Goal: Information Seeking & Learning: Learn about a topic

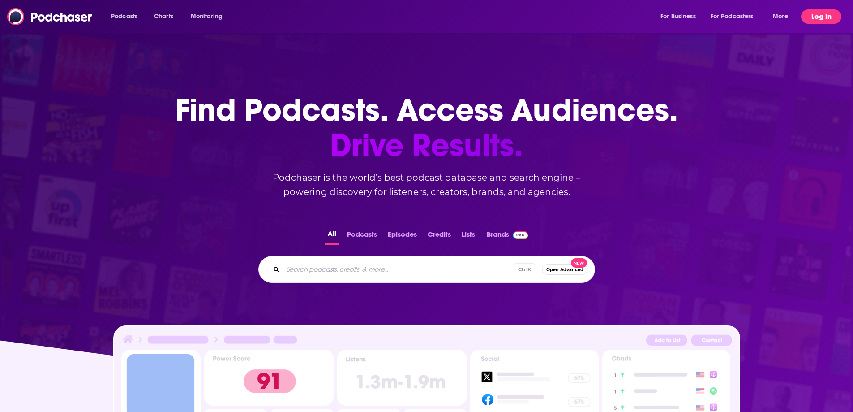
click at [817, 16] on button "Log In" at bounding box center [821, 16] width 40 height 14
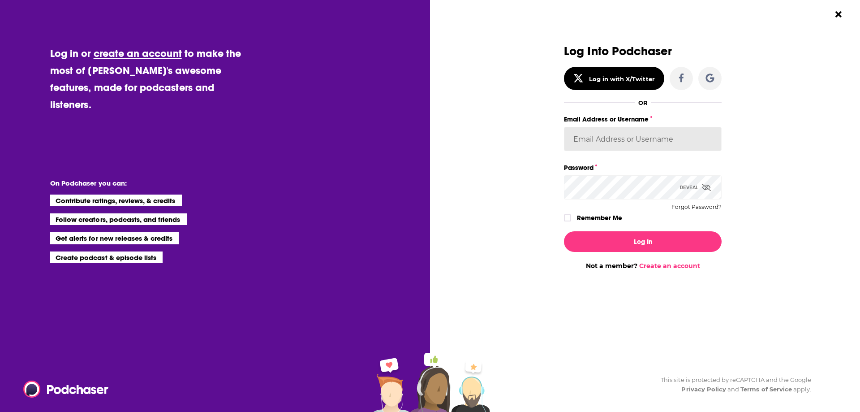
type input "mfurr"
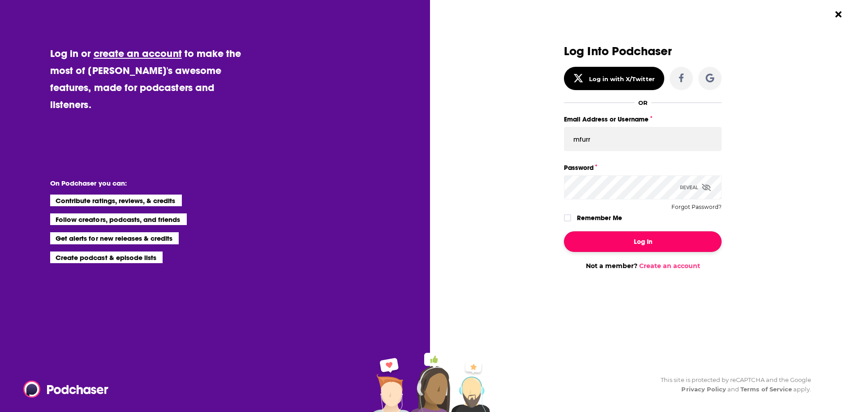
click at [656, 242] on button "Log In" at bounding box center [643, 241] width 158 height 21
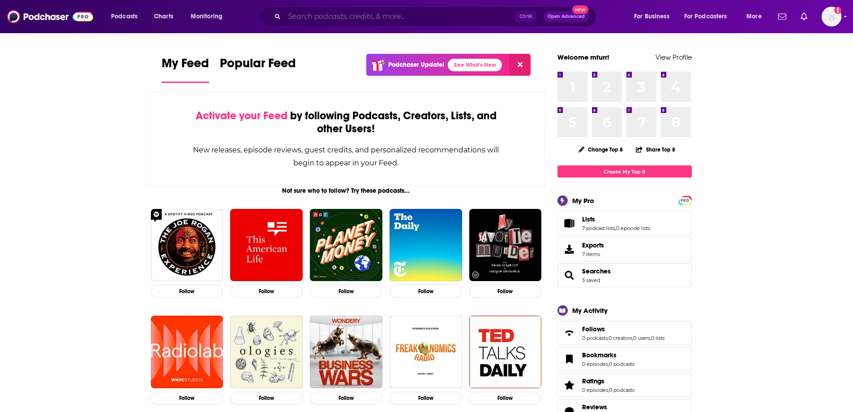
click at [335, 13] on input "Search podcasts, credits, & more..." at bounding box center [399, 16] width 231 height 14
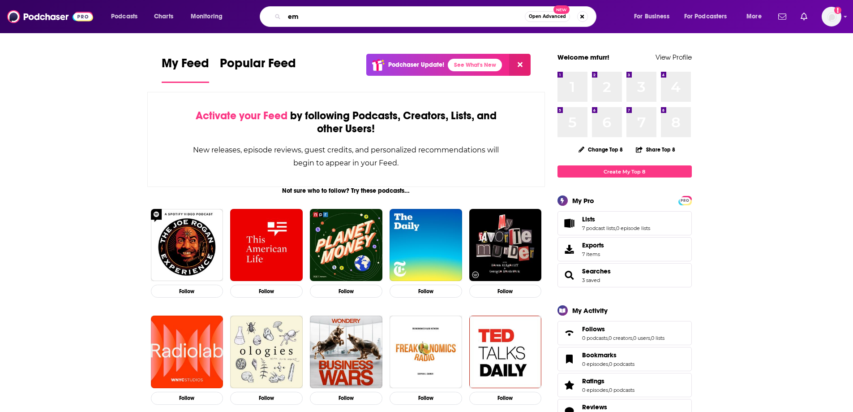
type input "e"
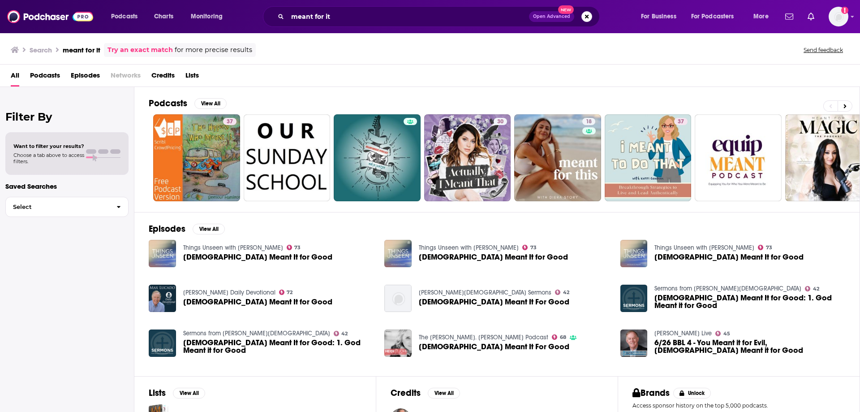
click at [42, 74] on span "Podcasts" at bounding box center [45, 77] width 30 height 18
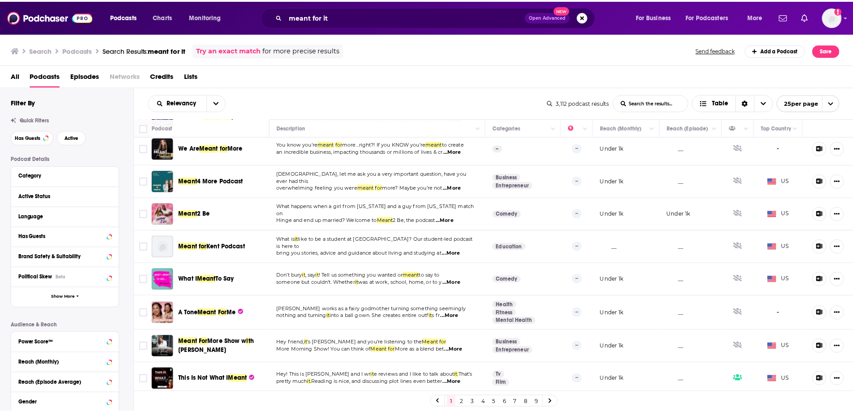
scroll to position [448, 0]
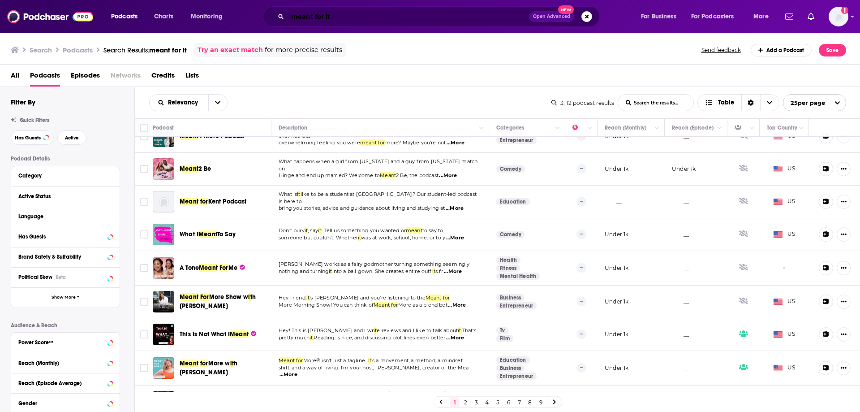
click at [352, 17] on input "meant for it" at bounding box center [408, 16] width 241 height 14
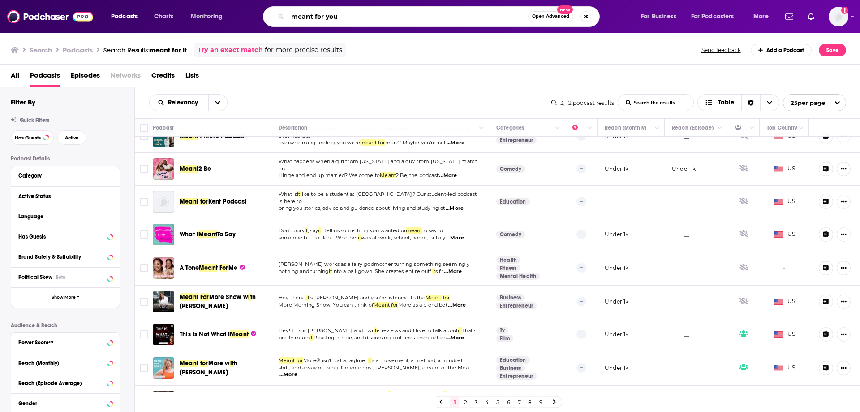
type input "meant for you"
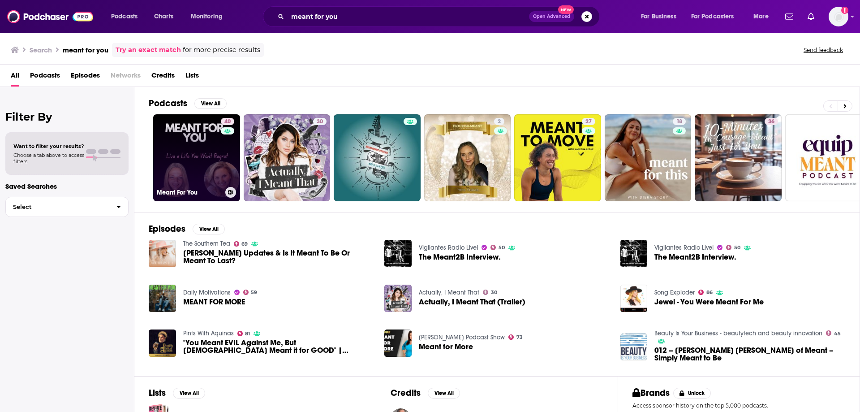
click at [180, 156] on link "40 Meant For You" at bounding box center [196, 157] width 87 height 87
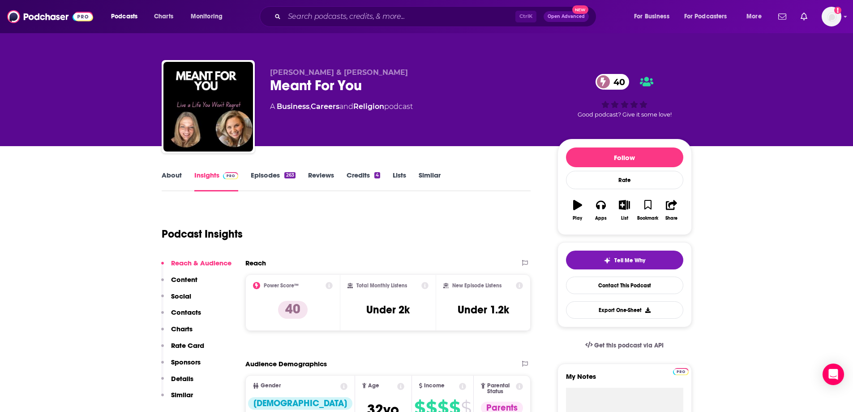
click at [169, 172] on link "About" at bounding box center [172, 181] width 20 height 21
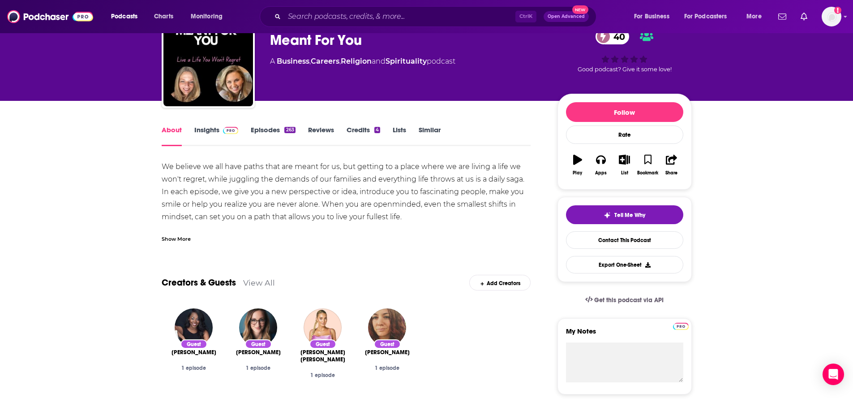
scroll to position [45, 0]
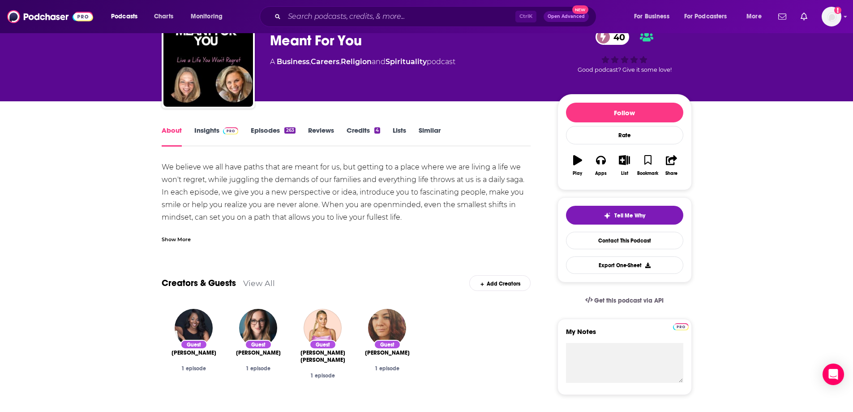
click at [219, 127] on span at bounding box center [228, 130] width 19 height 9
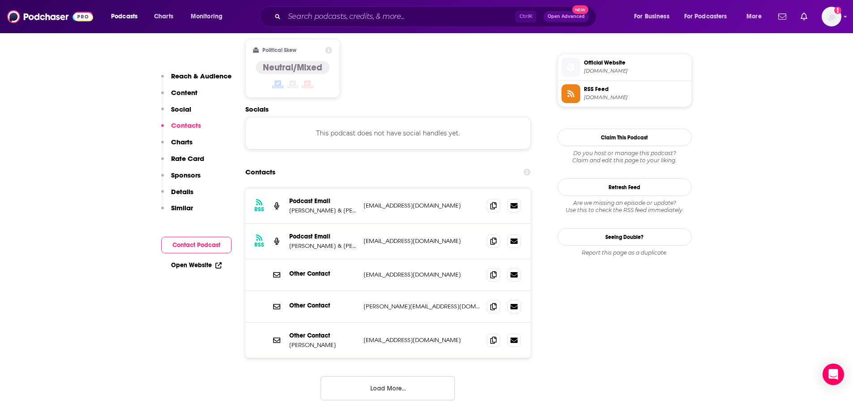
scroll to position [806, 0]
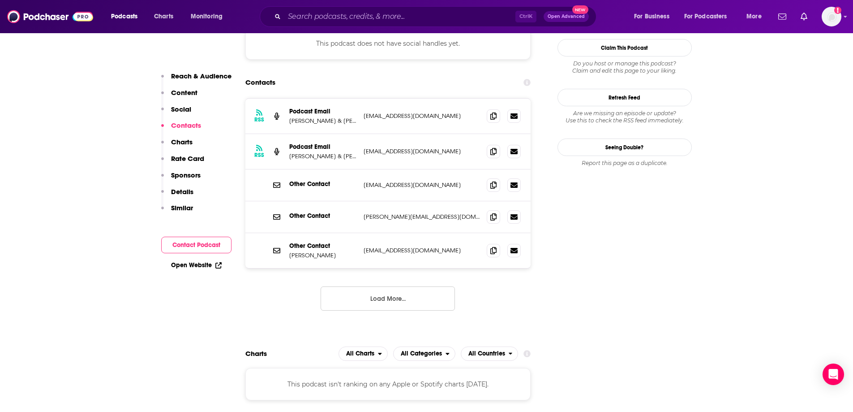
click at [410, 286] on button "Load More..." at bounding box center [388, 298] width 134 height 24
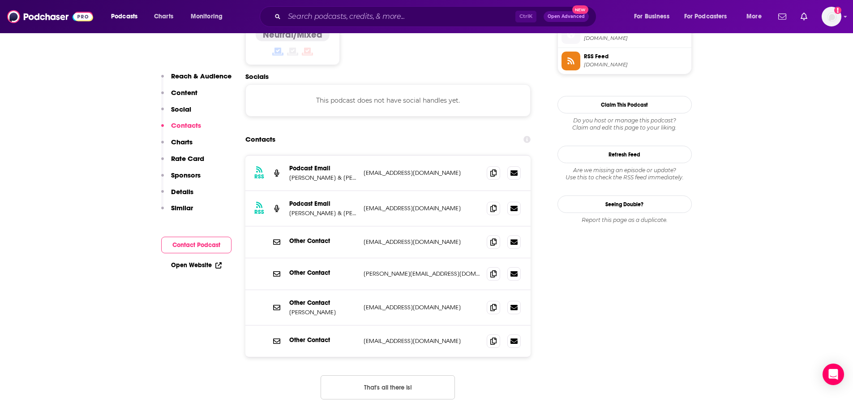
scroll to position [717, 0]
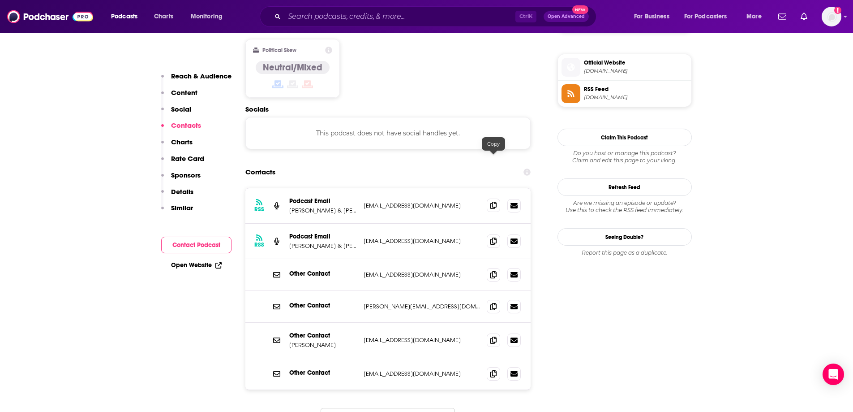
click at [494, 202] on icon at bounding box center [493, 205] width 6 height 7
click at [489, 198] on span at bounding box center [493, 204] width 13 height 13
click at [494, 237] on icon at bounding box center [493, 240] width 6 height 7
click at [305, 18] on input "Search podcasts, credits, & more..." at bounding box center [399, 16] width 231 height 14
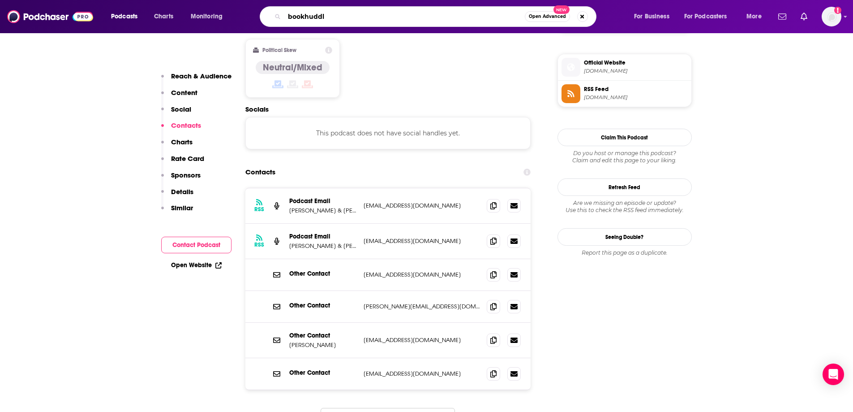
type input "bookhuddle"
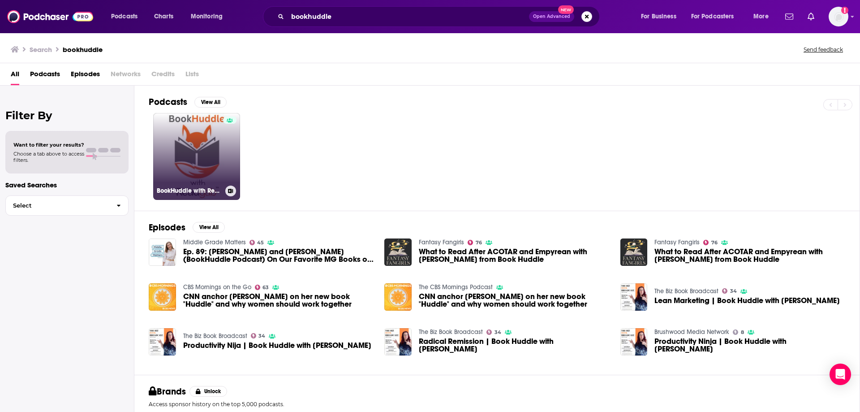
click at [190, 144] on link "BookHuddle with Readgab" at bounding box center [196, 156] width 87 height 87
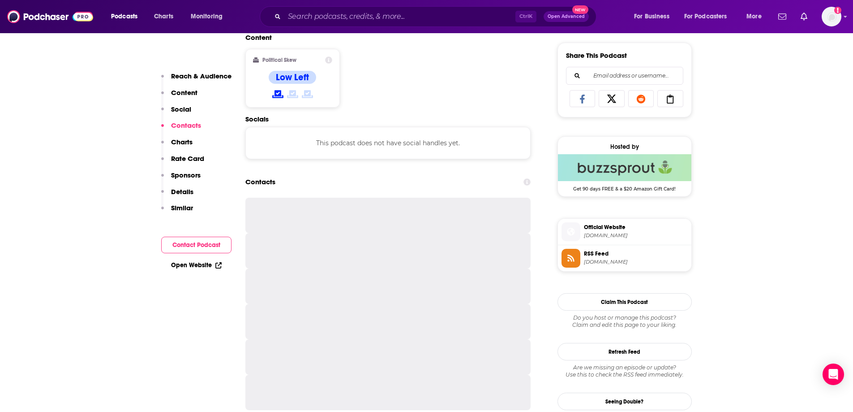
scroll to position [627, 0]
